Goal: Navigation & Orientation: Understand site structure

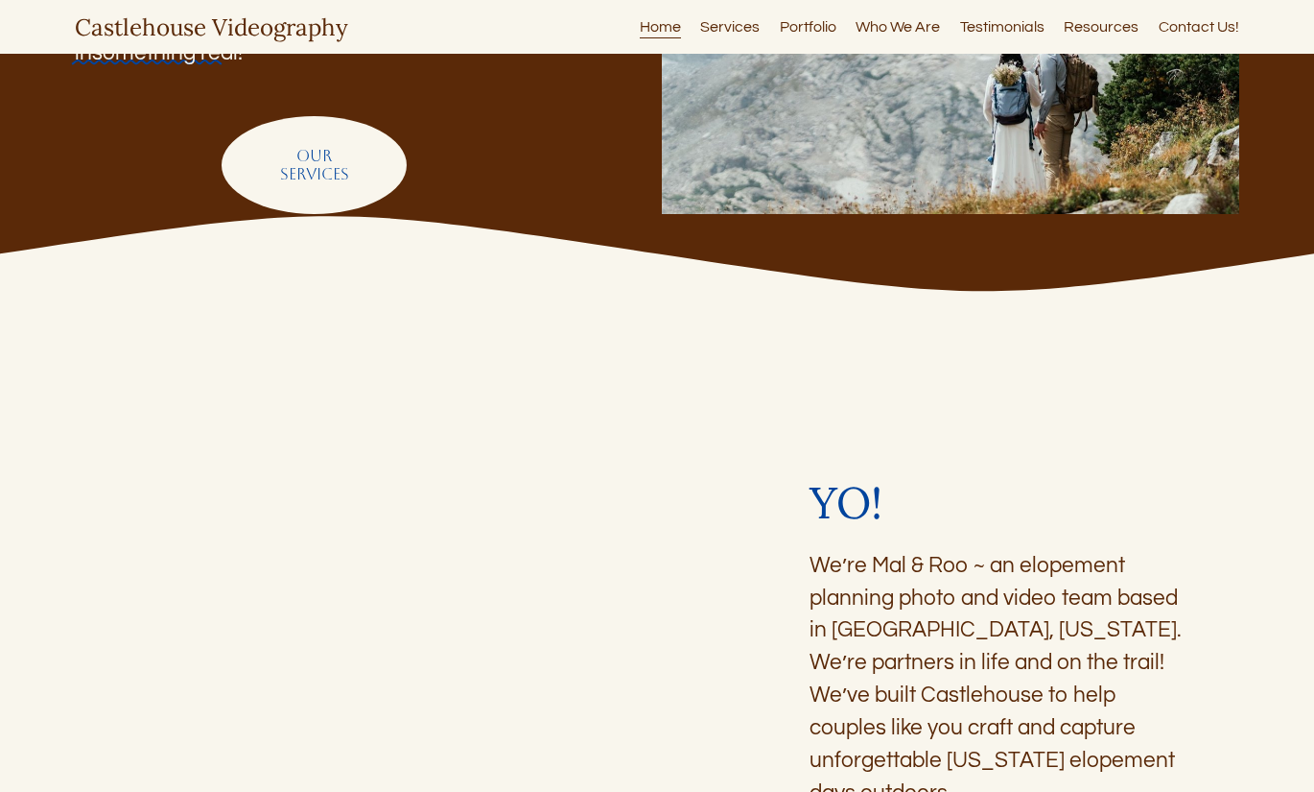
scroll to position [150, 0]
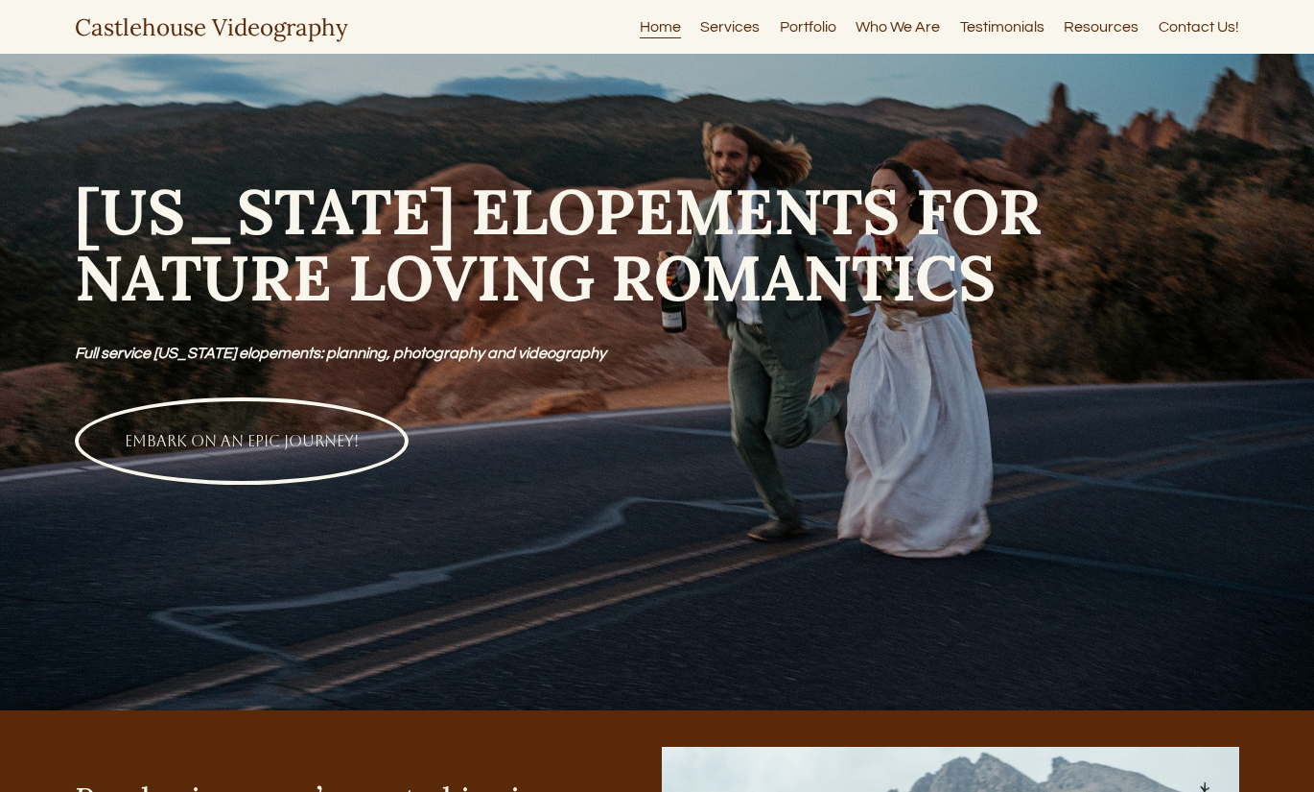
click at [1021, 28] on link "Testimonials" at bounding box center [1002, 27] width 84 height 26
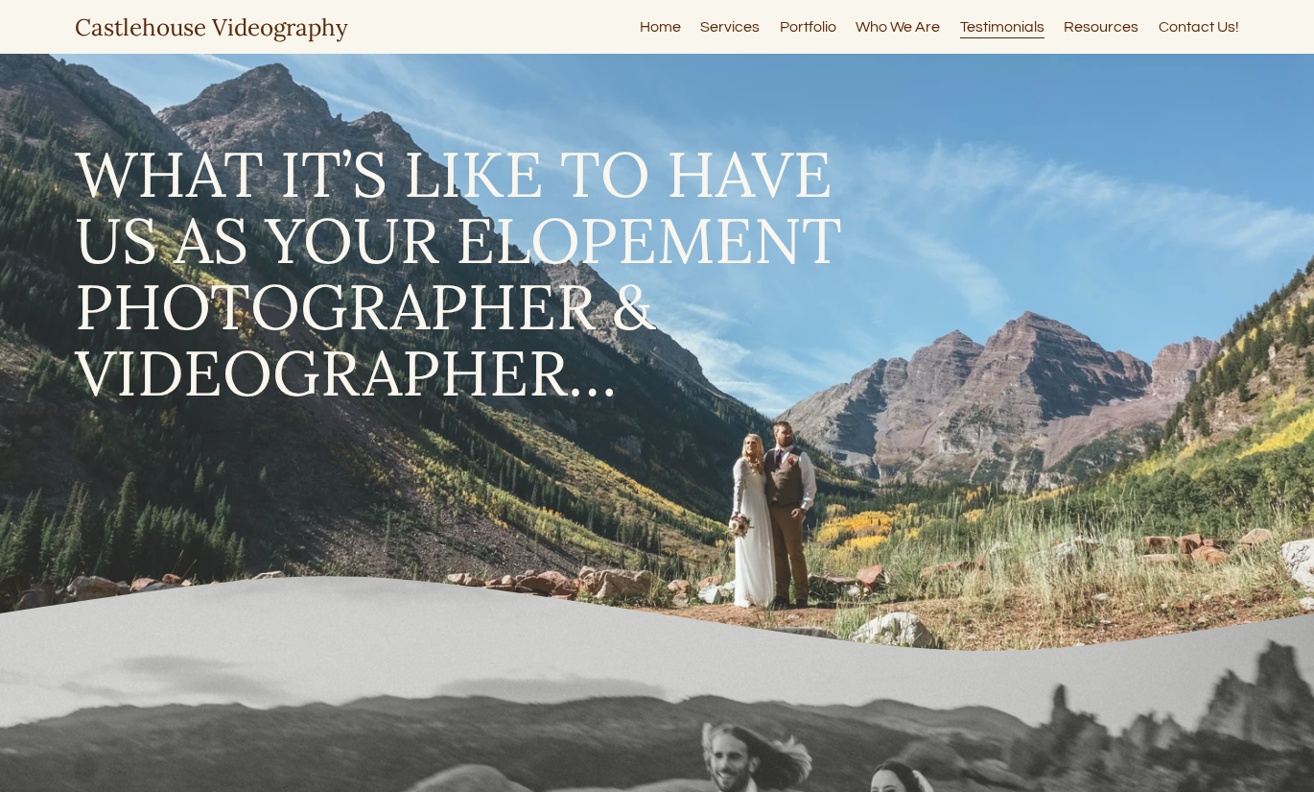
click at [1079, 28] on link "Resources" at bounding box center [1101, 27] width 75 height 26
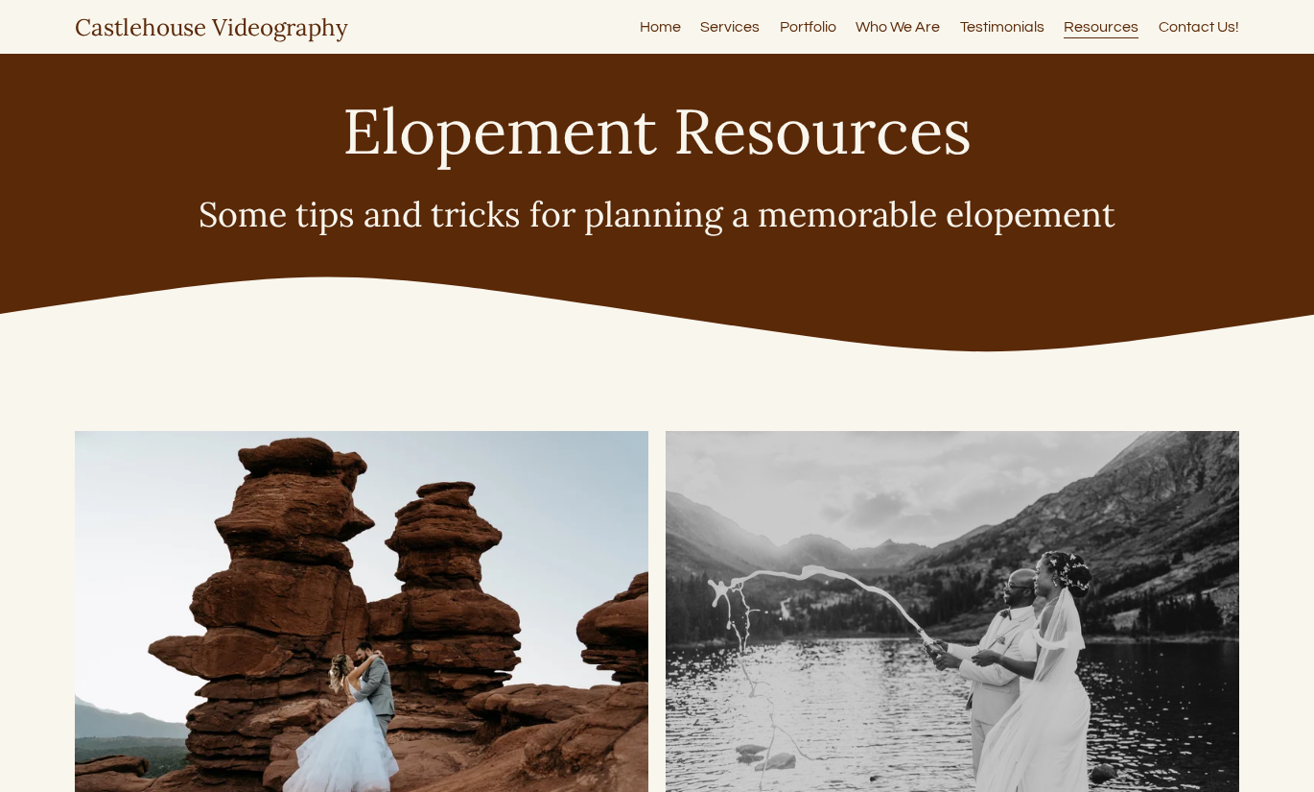
click at [899, 26] on link "Who We Are" at bounding box center [898, 27] width 84 height 26
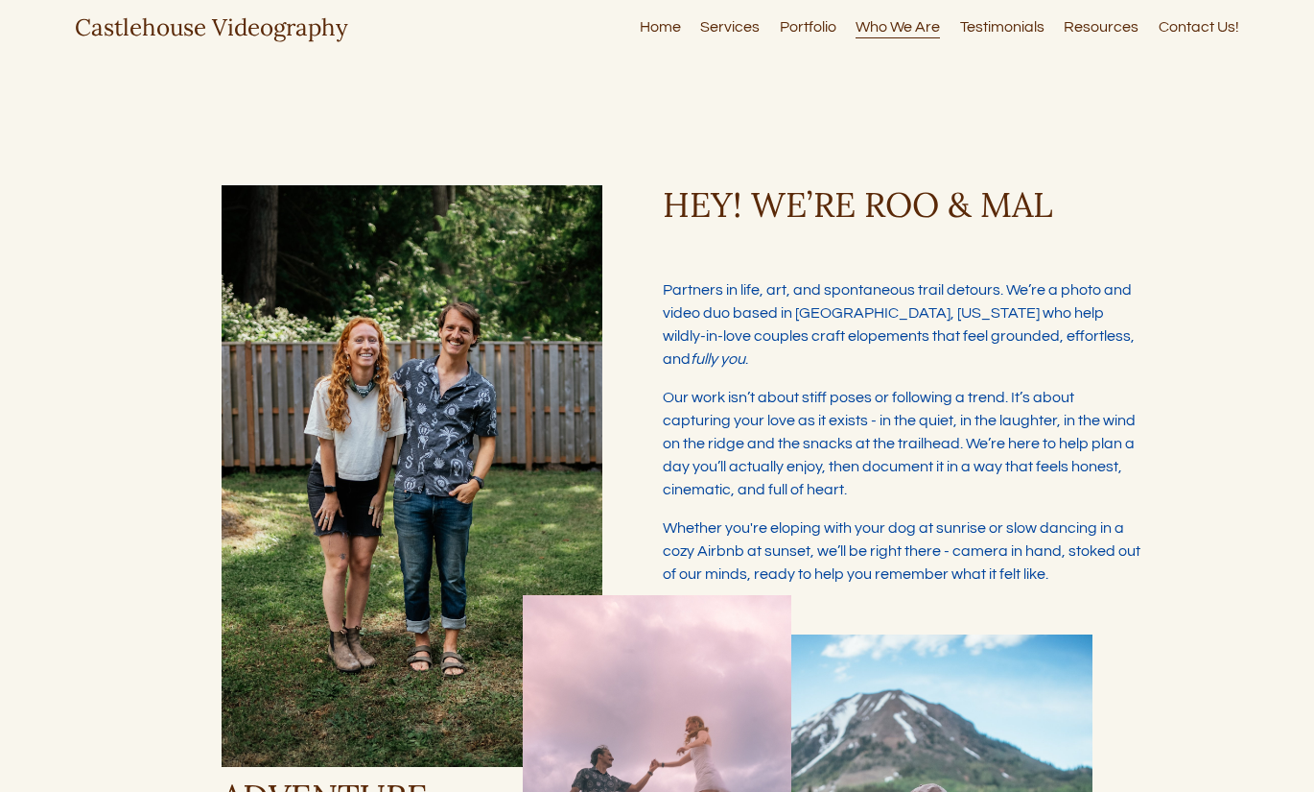
click at [816, 29] on link "Portfolio" at bounding box center [808, 27] width 57 height 26
type input "*****"
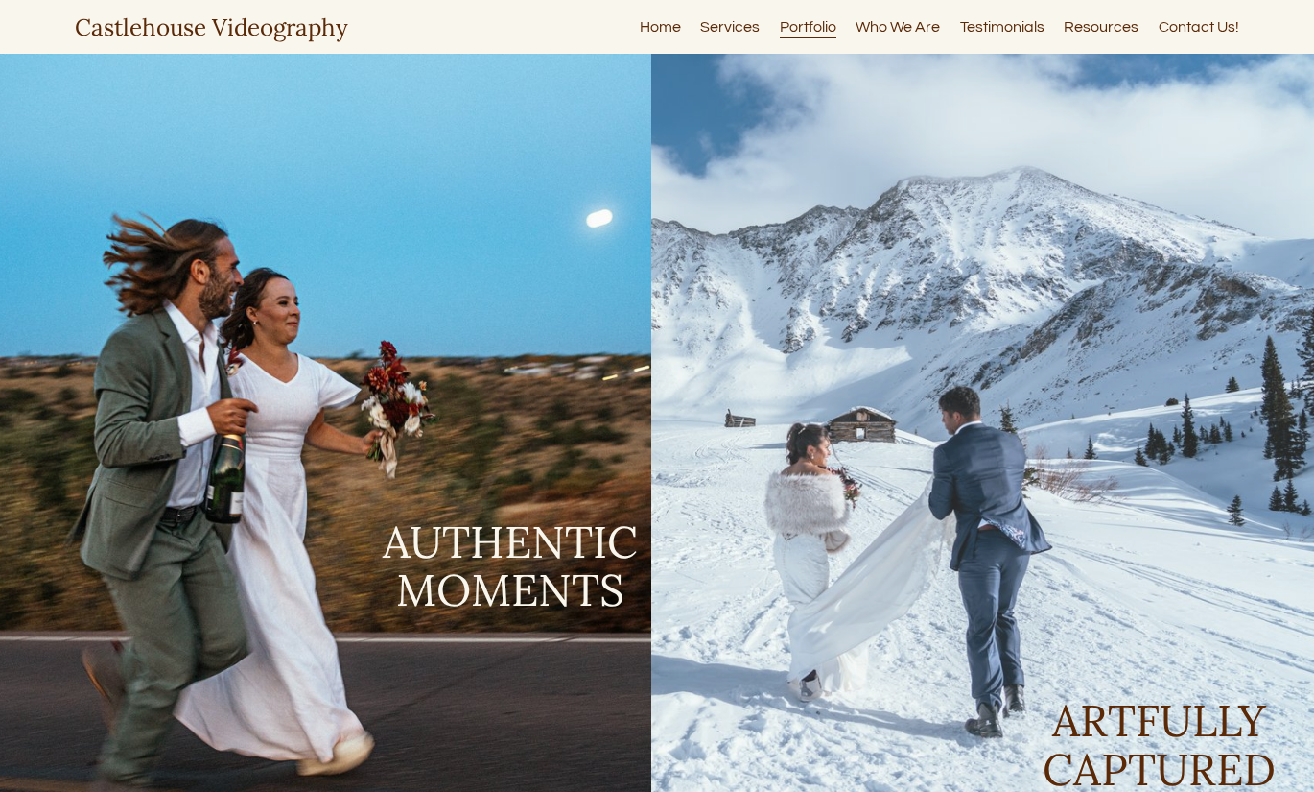
click at [732, 26] on link "Services" at bounding box center [729, 27] width 59 height 26
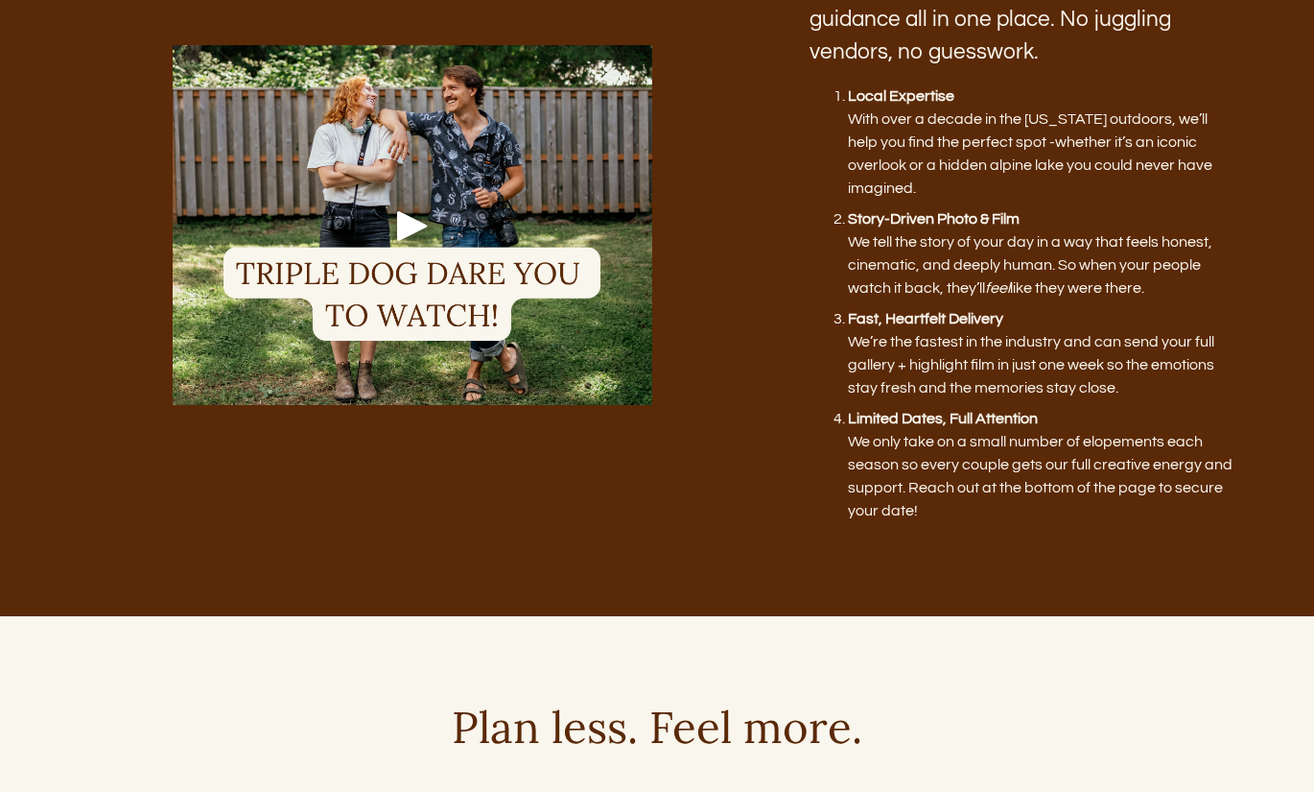
scroll to position [1161, 0]
